Goal: Manage account settings

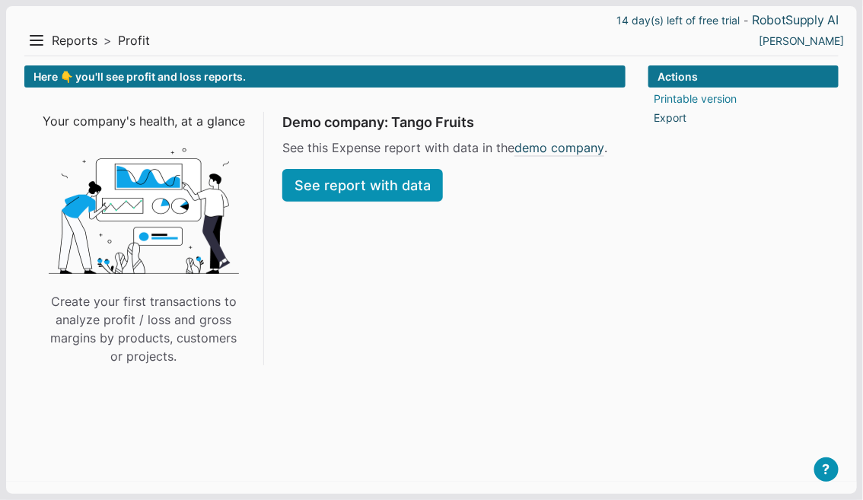
click at [691, 96] on link "Printable version" at bounding box center [694, 99] width 83 height 16
click at [539, 145] on link "demo company" at bounding box center [559, 147] width 90 height 18
click at [548, 148] on link "demo company" at bounding box center [559, 147] width 90 height 18
click at [790, 15] on link "RobotSupply AI" at bounding box center [794, 20] width 87 height 16
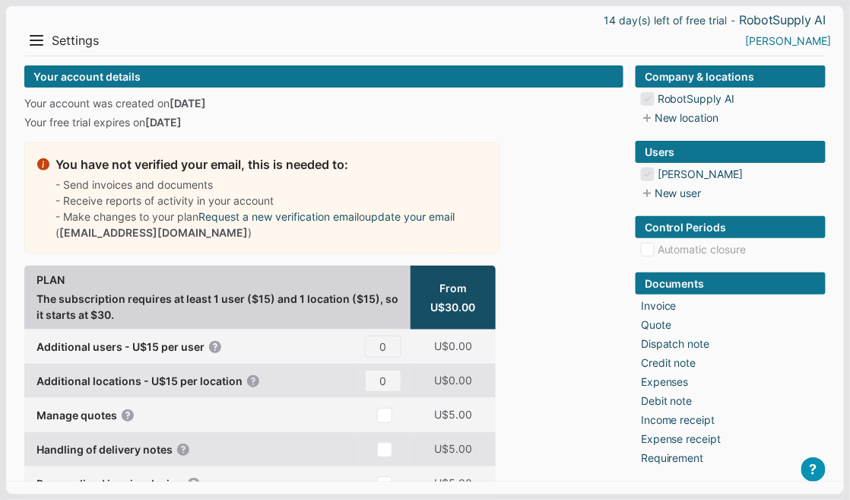
click at [827, 36] on link "[PERSON_NAME]" at bounding box center [789, 41] width 86 height 16
click at [795, 68] on li "Profile" at bounding box center [800, 70] width 68 height 22
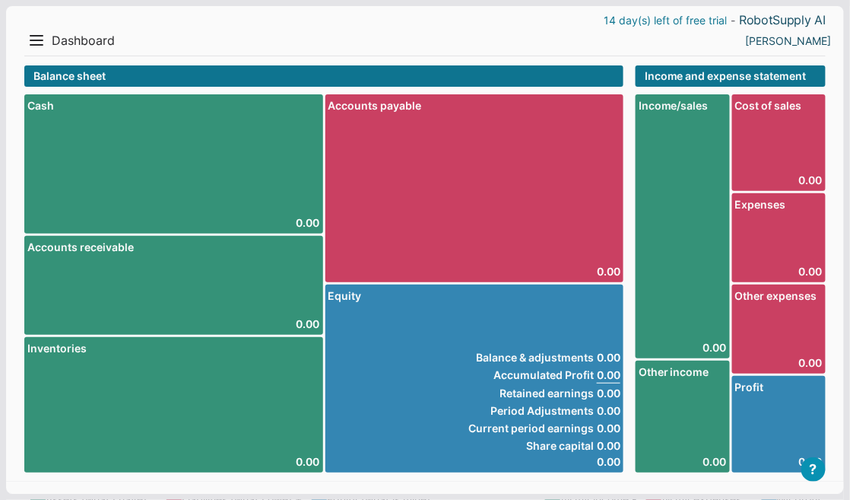
click at [666, 22] on link "14 day(s) left of free trial" at bounding box center [665, 20] width 123 height 16
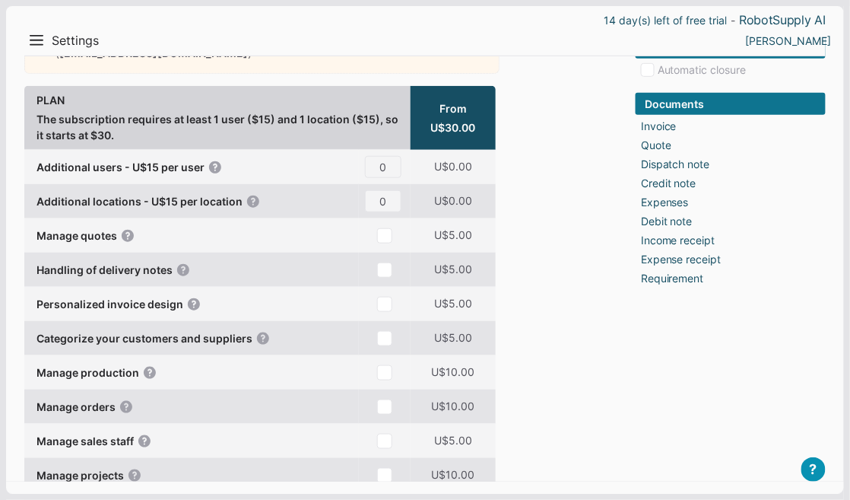
scroll to position [164, 0]
